Goal: Book appointment/travel/reservation

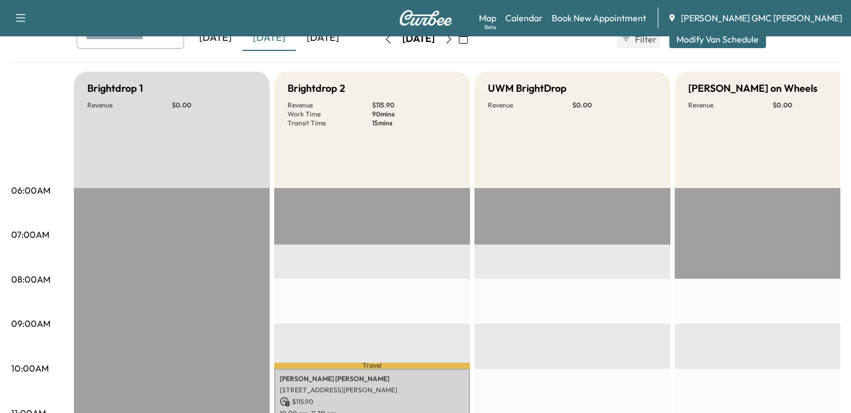
scroll to position [61, 0]
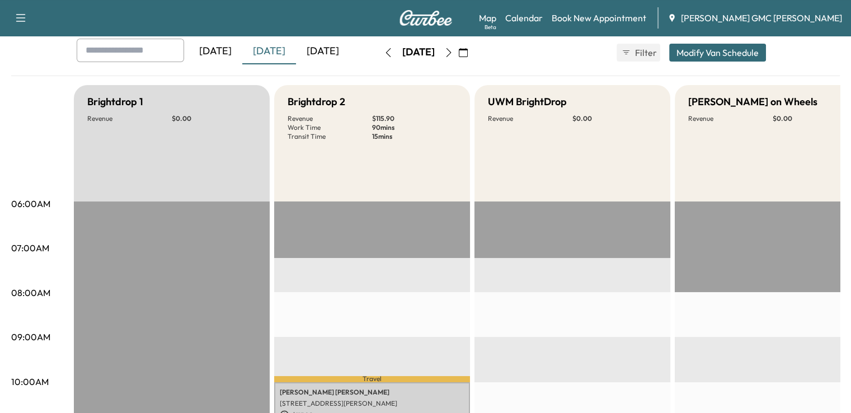
click at [296, 41] on div "[DATE]" at bounding box center [323, 52] width 54 height 26
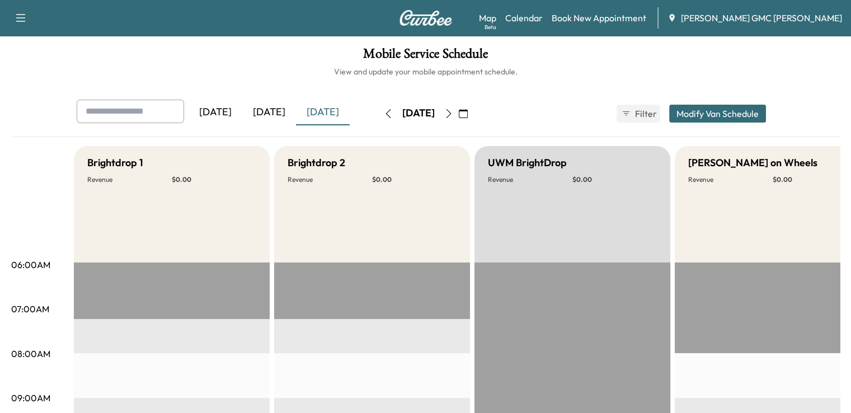
click at [458, 116] on button "button" at bounding box center [448, 114] width 19 height 18
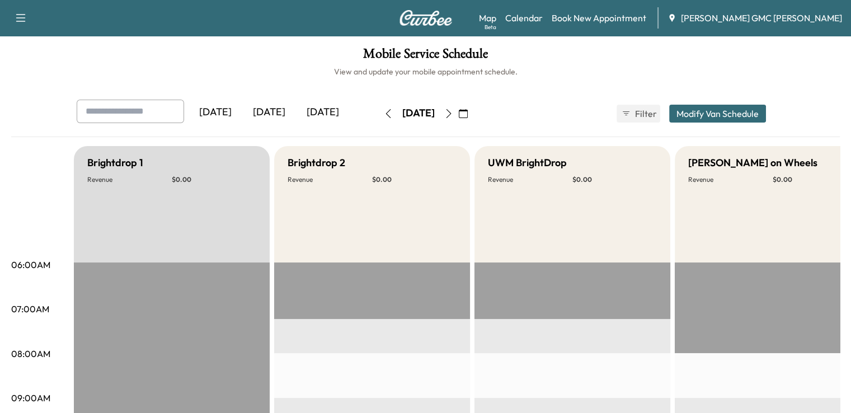
click at [453, 114] on icon "button" at bounding box center [448, 113] width 9 height 9
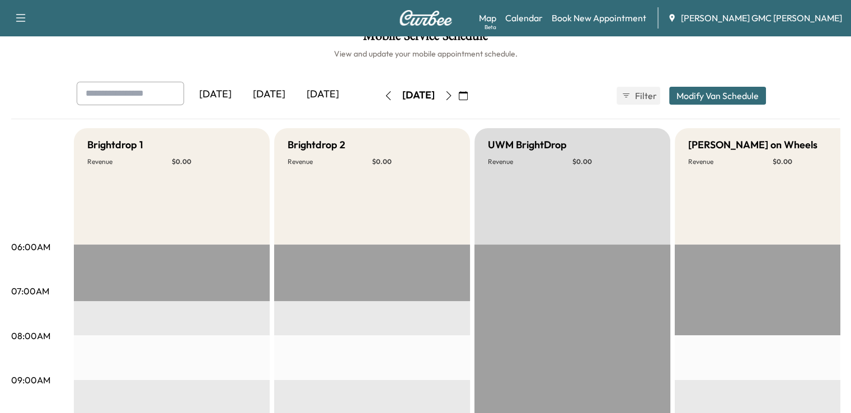
scroll to position [12, 0]
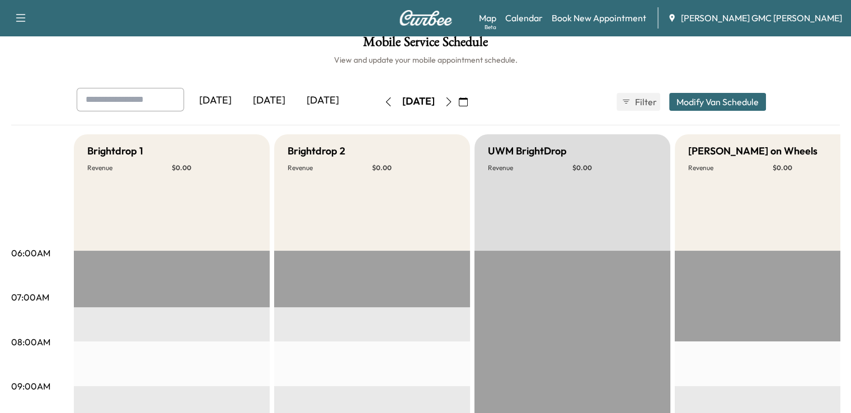
click at [458, 106] on button "button" at bounding box center [448, 102] width 19 height 18
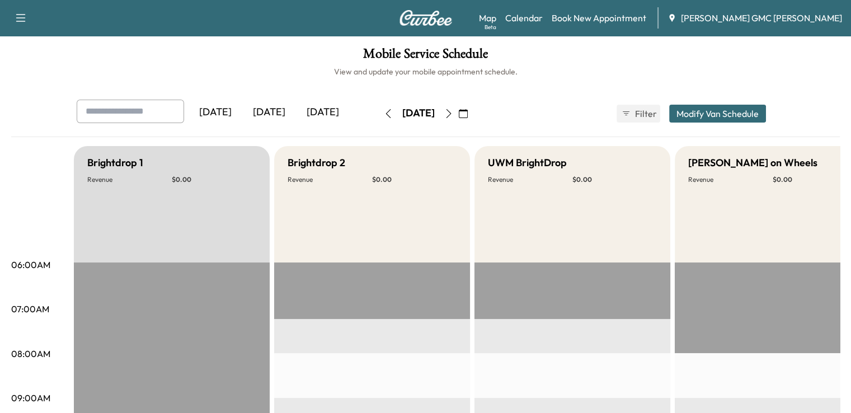
click at [242, 120] on div "[DATE]" at bounding box center [269, 113] width 54 height 26
